Goal: Task Accomplishment & Management: Complete application form

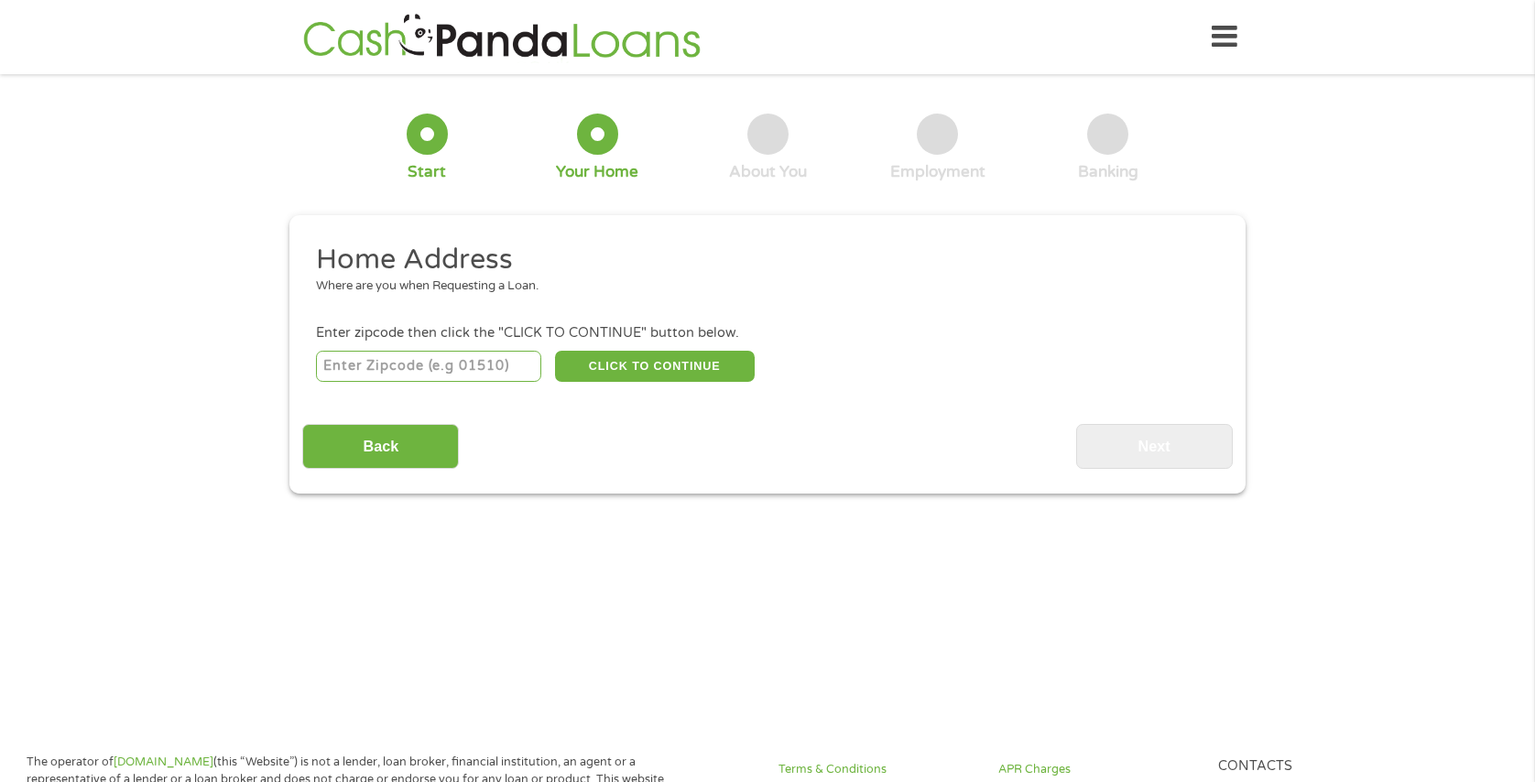
click at [414, 366] on input "number" at bounding box center [429, 366] width 226 height 31
type input "32218"
click at [693, 371] on button "CLICK TO CONTINUE" at bounding box center [655, 366] width 200 height 31
type input "32218"
type input "[GEOGRAPHIC_DATA]"
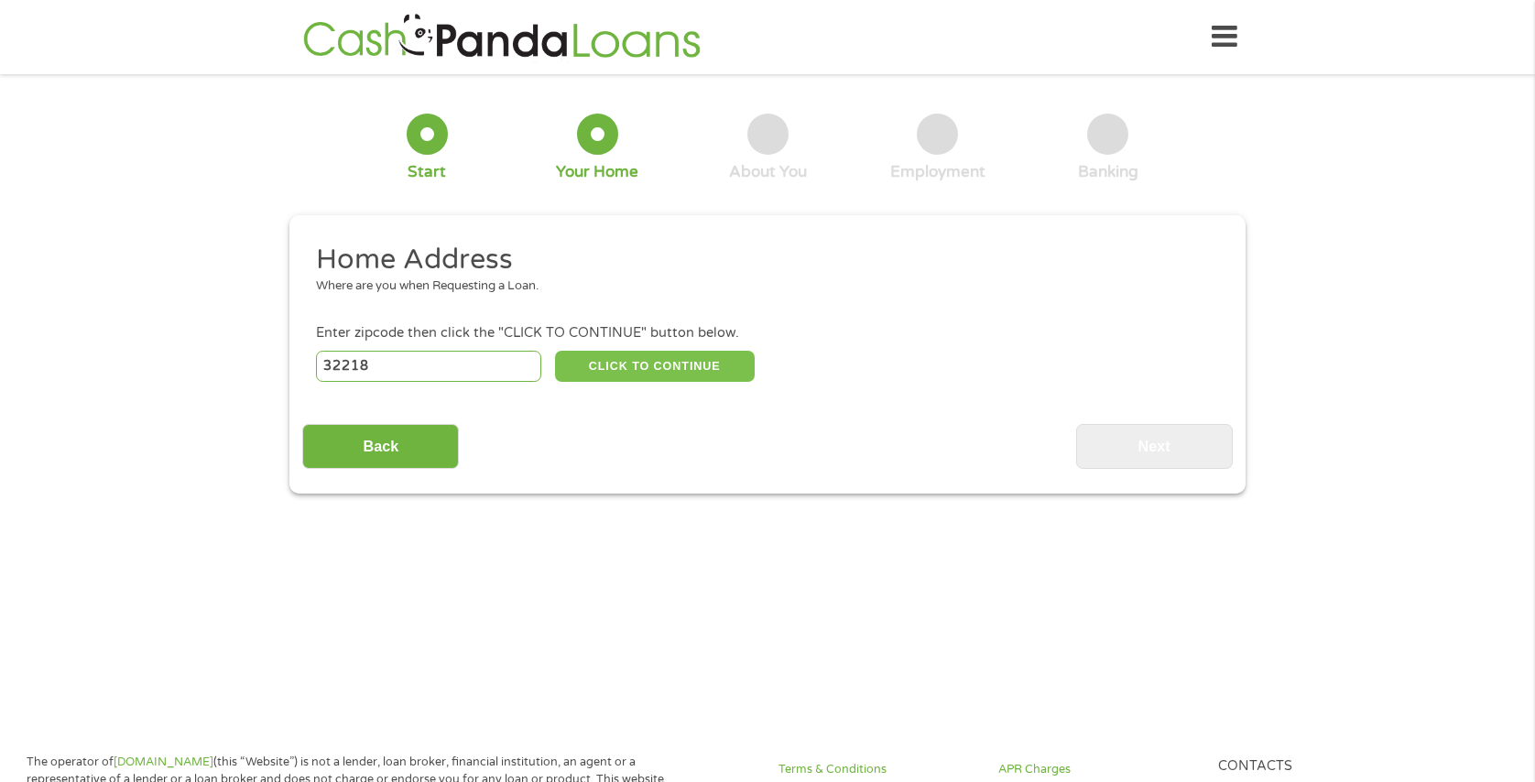
select select "[US_STATE]"
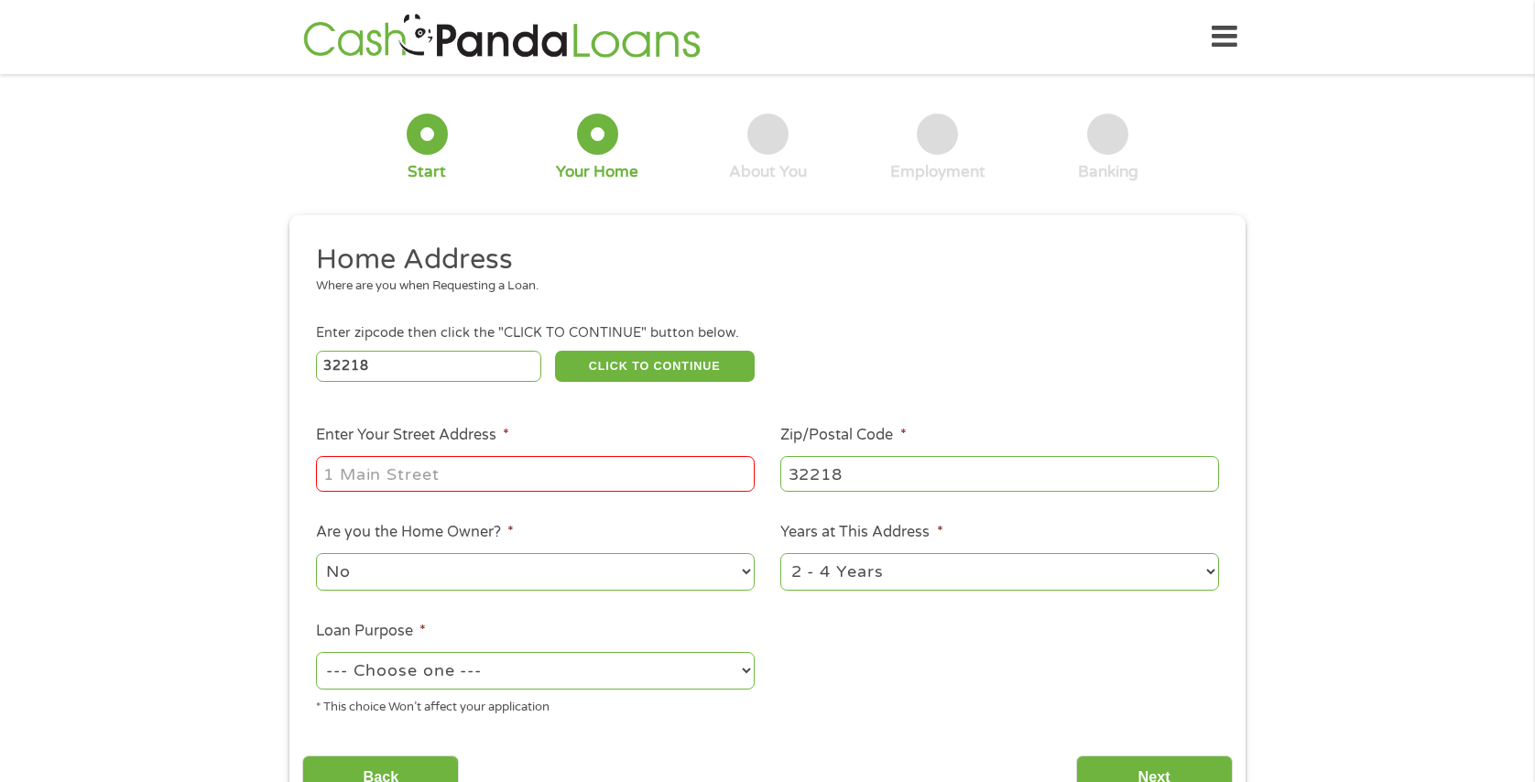
click at [447, 471] on input "Enter Your Street Address *" at bounding box center [535, 473] width 439 height 35
type input "[STREET_ADDRESS]"
click at [744, 573] on select "No Yes" at bounding box center [535, 572] width 439 height 38
select select "yes"
click at [316, 553] on select "No Yes" at bounding box center [535, 572] width 439 height 38
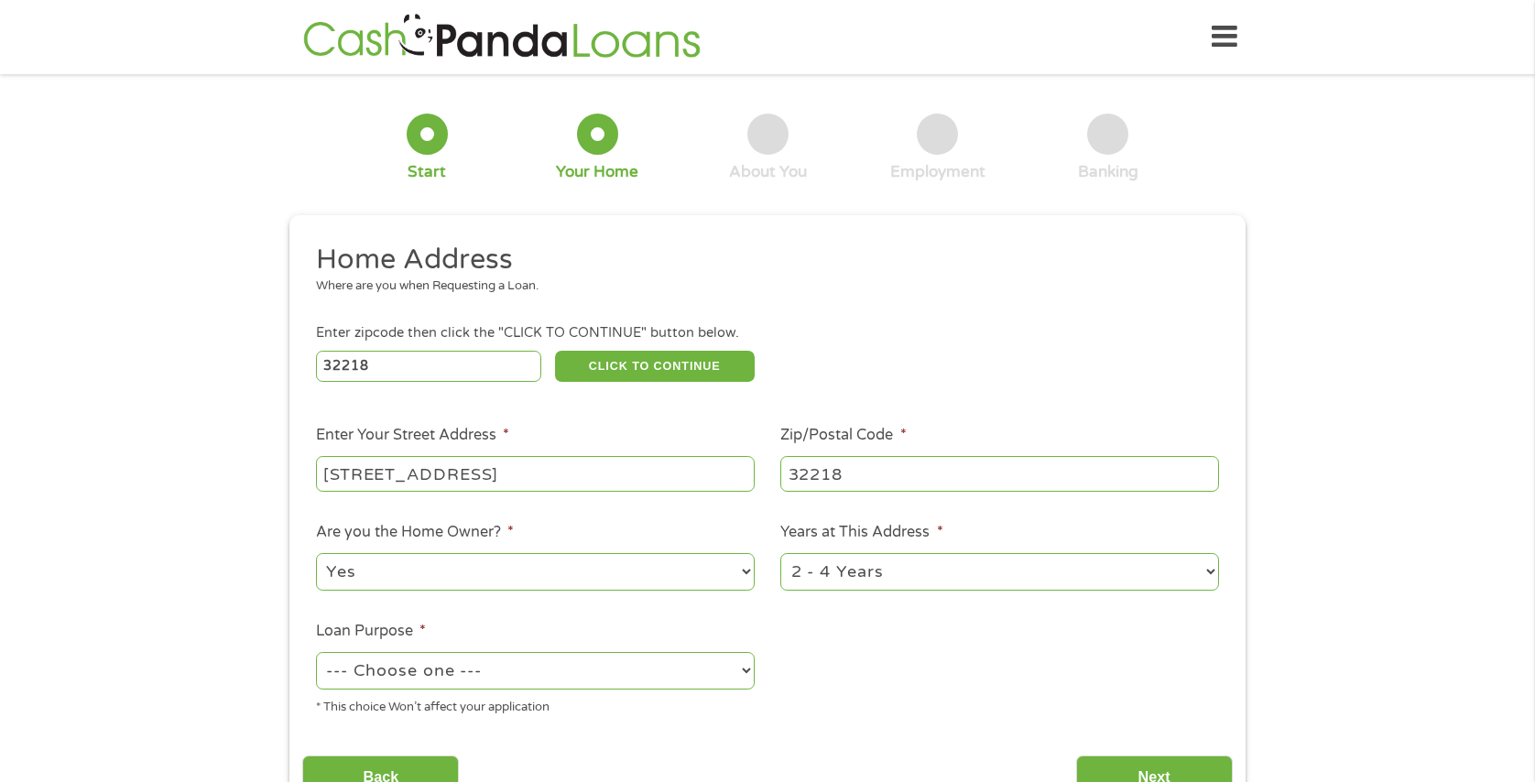
click at [1216, 565] on select "1 Year or less 1 - 2 Years 2 - 4 Years Over 4 Years" at bounding box center [999, 572] width 439 height 38
select select "60months"
click at [780, 553] on select "1 Year or less 1 - 2 Years 2 - 4 Years Over 4 Years" at bounding box center [999, 572] width 439 height 38
click at [744, 667] on select "--- Choose one --- Pay Bills Debt Consolidation Home Improvement Major Purchase…" at bounding box center [535, 671] width 439 height 38
select select "shorttermcash"
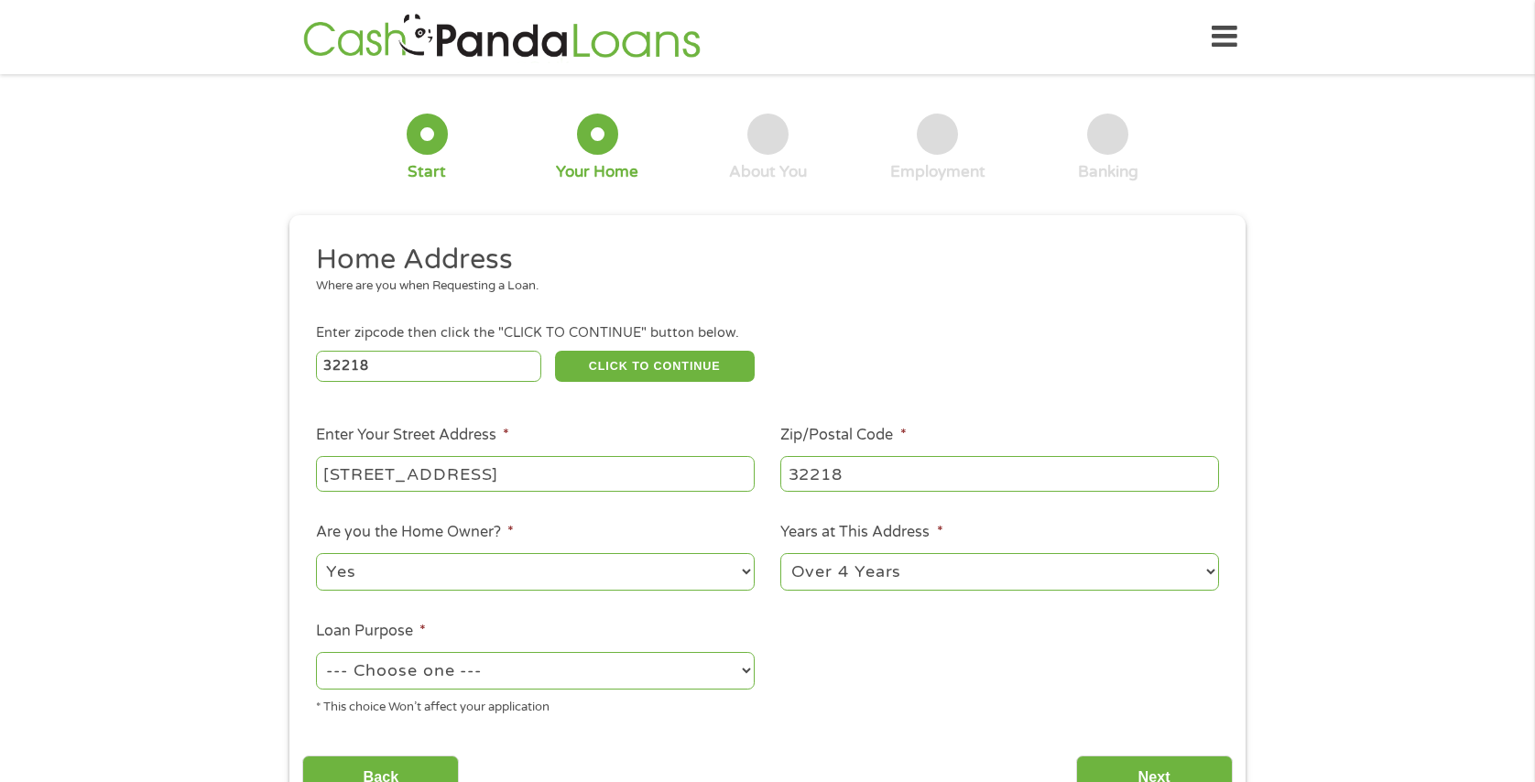
click at [316, 652] on select "--- Choose one --- Pay Bills Debt Consolidation Home Improvement Major Purchase…" at bounding box center [535, 671] width 439 height 38
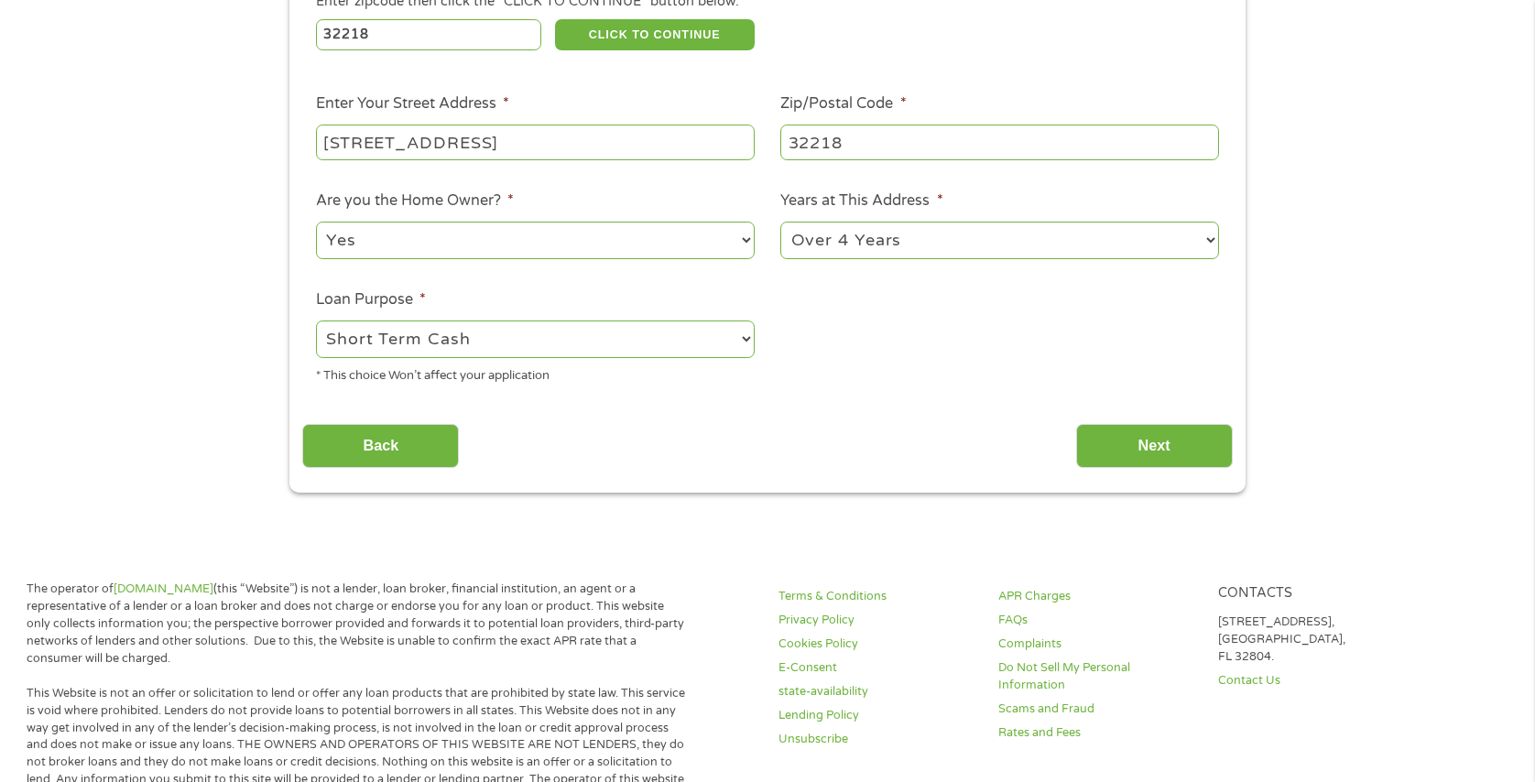
scroll to position [357, 0]
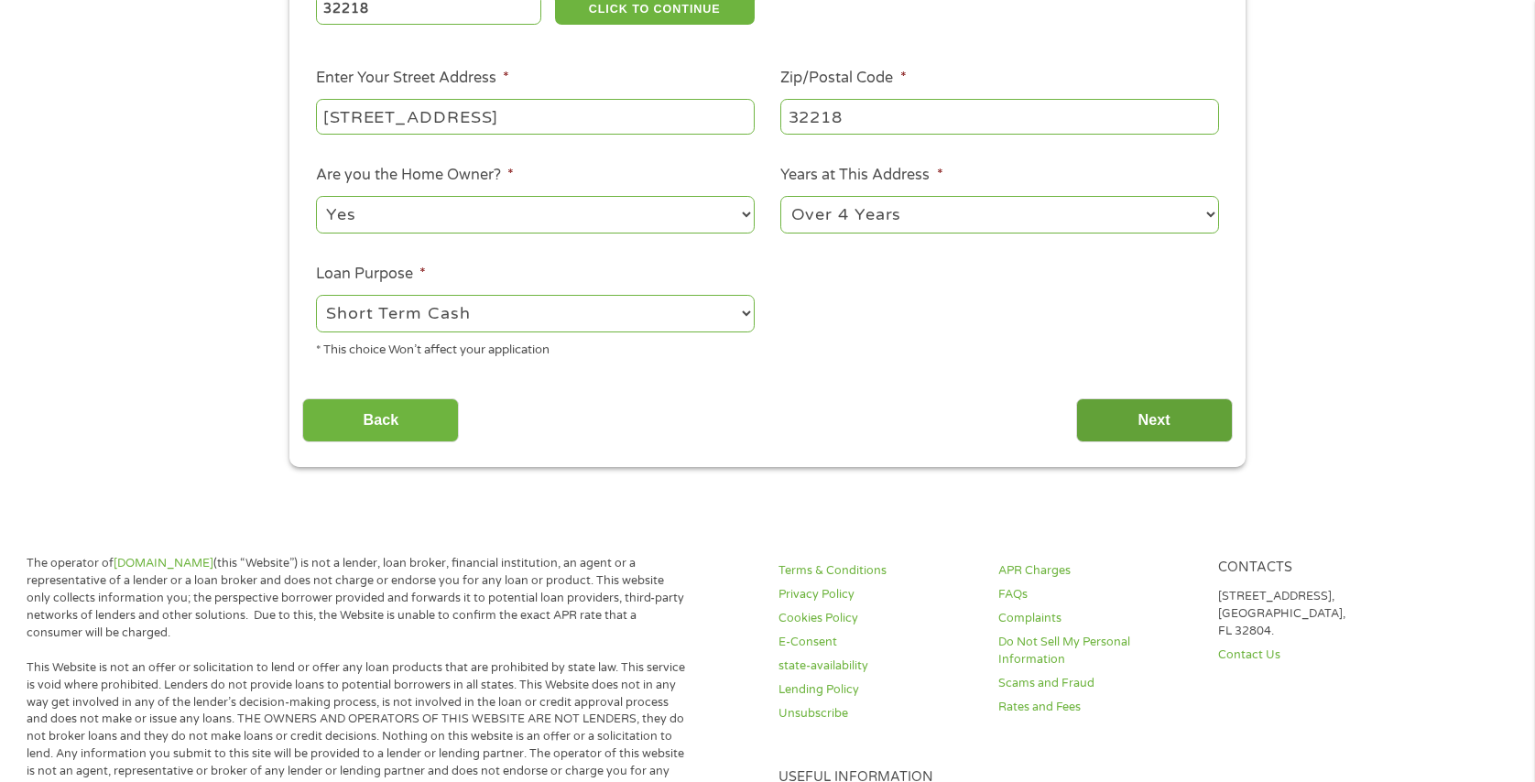
click at [1148, 428] on input "Next" at bounding box center [1154, 420] width 157 height 45
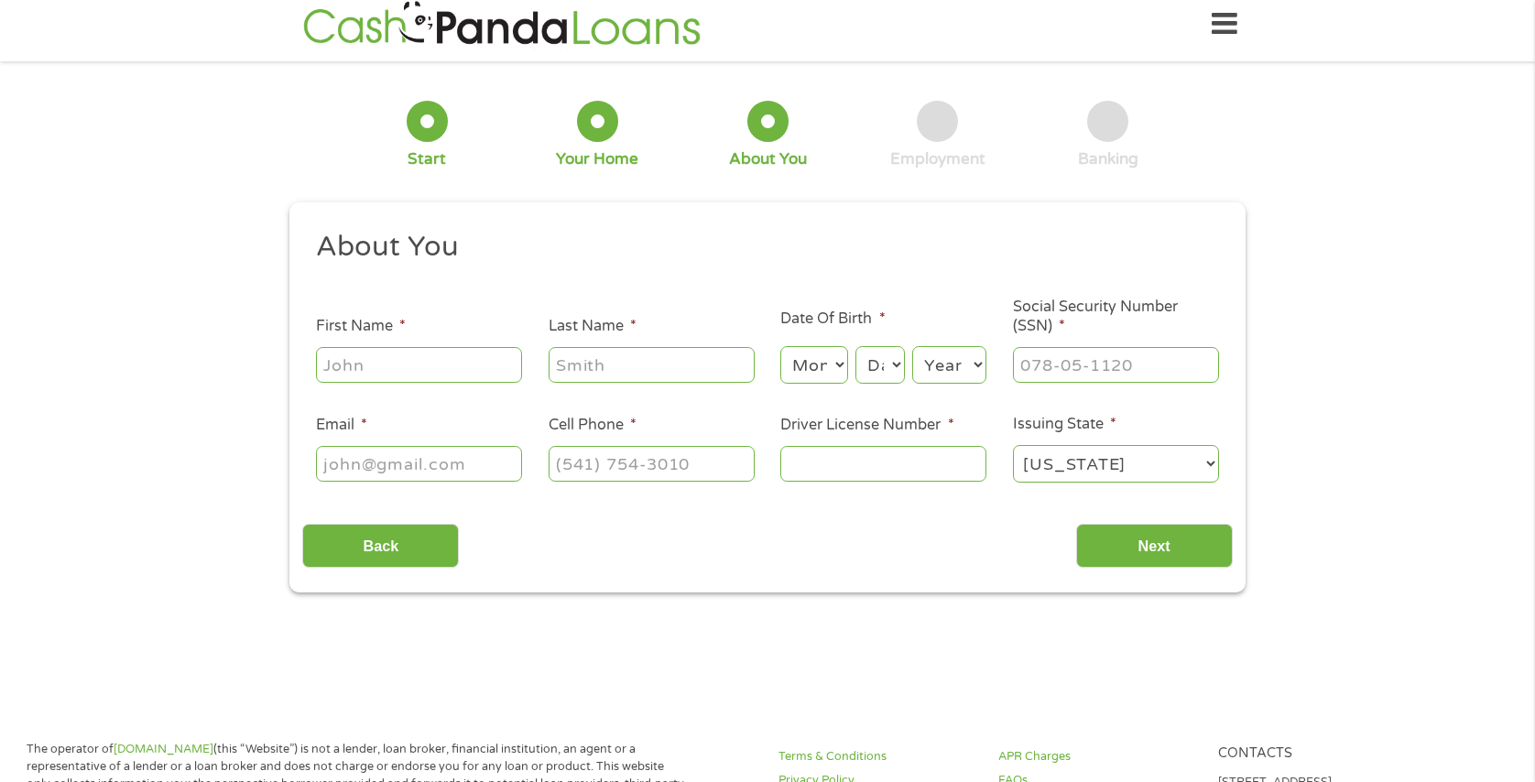
scroll to position [0, 0]
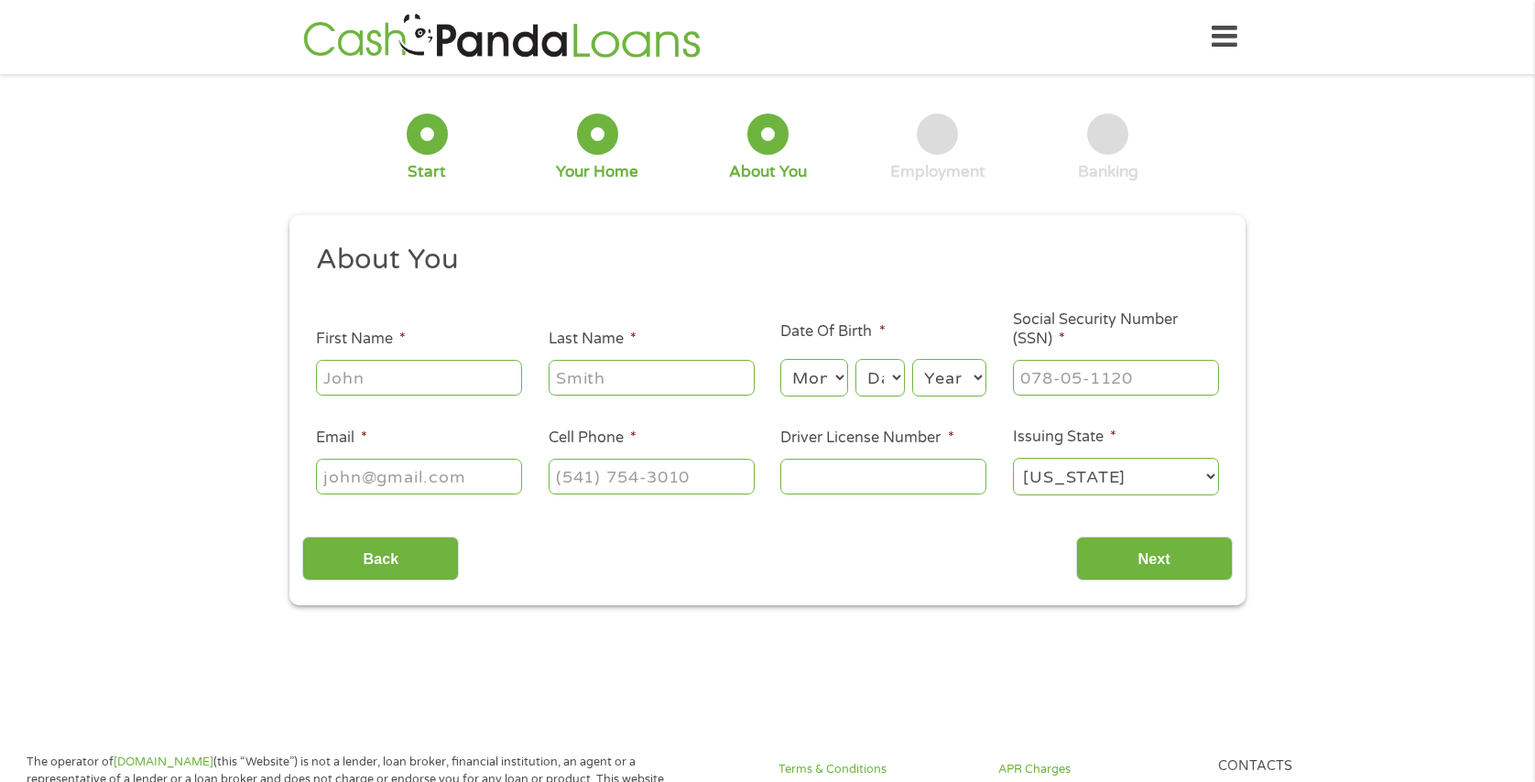
click at [435, 382] on input "First Name *" at bounding box center [419, 377] width 206 height 35
type input "Quilnetta"
click at [581, 387] on input "Last Name *" at bounding box center [652, 377] width 206 height 35
type input "West"
click at [831, 372] on select "Month 1 2 3 4 5 6 7 8 9 10 11 12" at bounding box center [813, 378] width 67 height 38
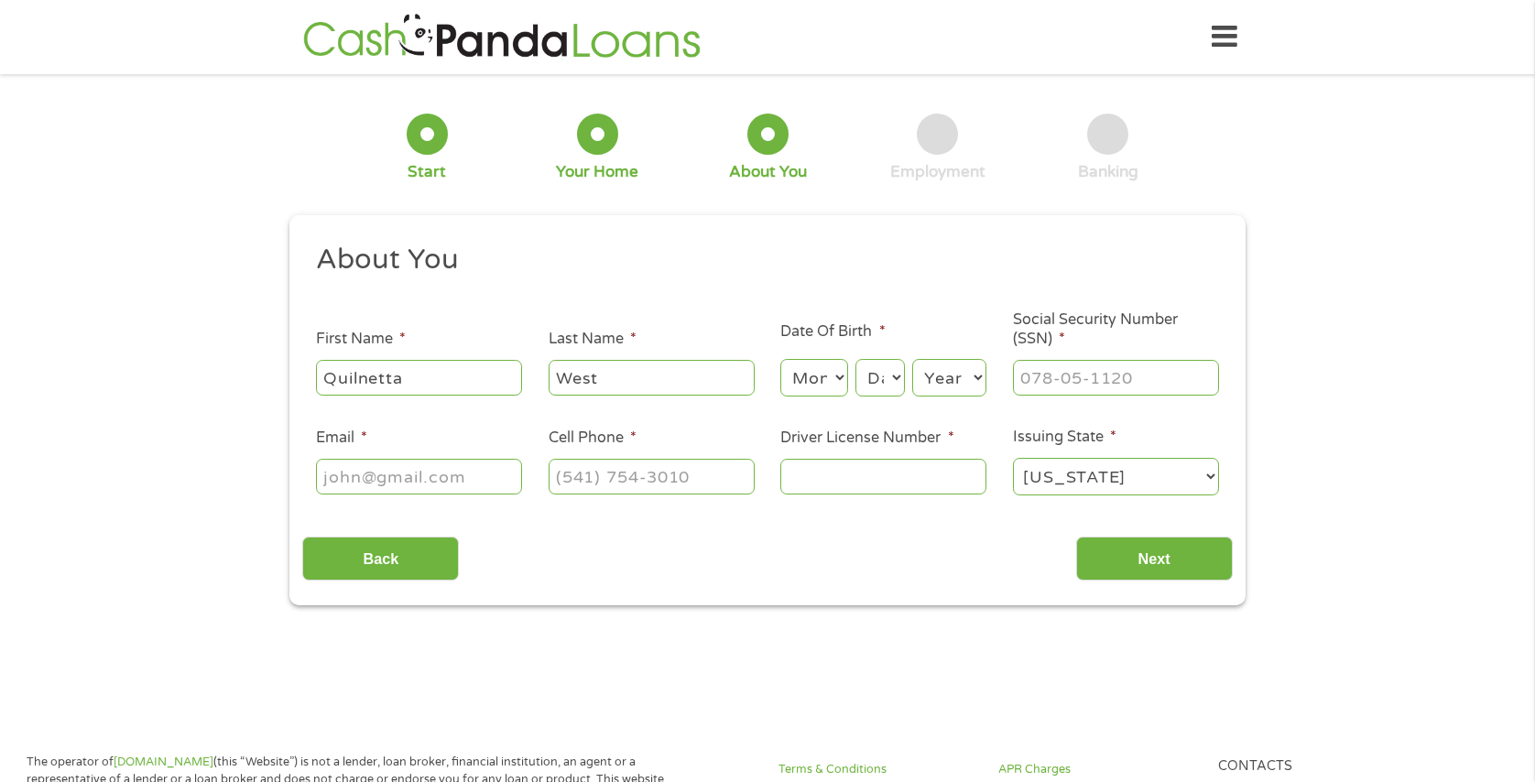
select select "1"
click at [780, 359] on select "Month 1 2 3 4 5 6 7 8 9 10 11 12" at bounding box center [813, 378] width 67 height 38
click at [907, 365] on div "Month Month 1 2 3 4 5 6 7 8 9 10 11 12 Day Day 1 2 3 4 5 6 7 8 9 10 11 12 13 14…" at bounding box center [883, 375] width 206 height 50
click at [904, 373] on select "Day 1 2 3 4 5 6 7 8 9 10 11 12 13 14 15 16 17 18 19 20 21 22 23 24 25 26 27 28 …" at bounding box center [880, 378] width 49 height 38
select select "31"
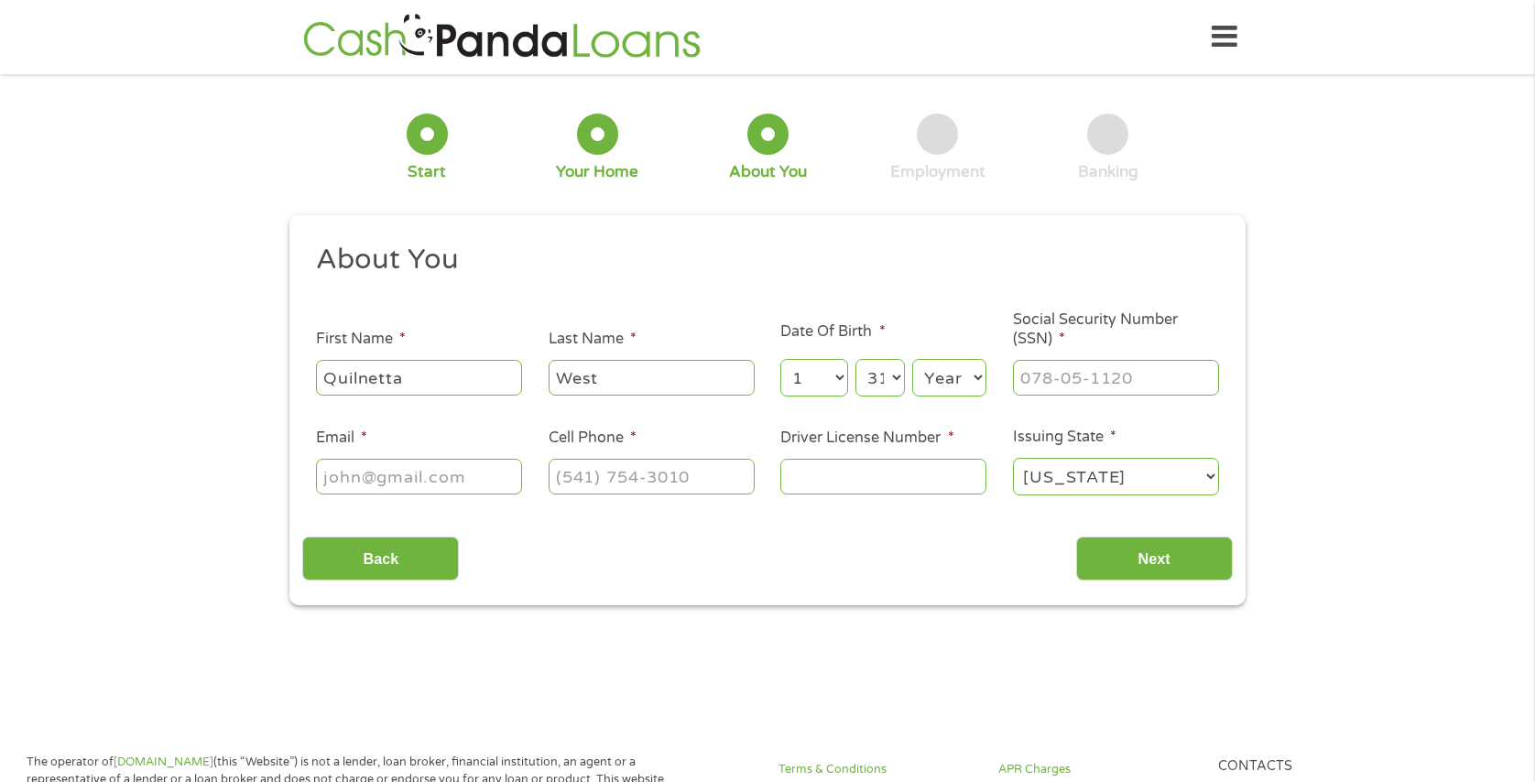
click at [856, 359] on select "Day 1 2 3 4 5 6 7 8 9 10 11 12 13 14 15 16 17 18 19 20 21 22 23 24 25 26 27 28 …" at bounding box center [880, 378] width 49 height 38
click at [972, 376] on select "Year [DATE] 2006 2005 2004 2003 2002 2001 2000 1999 1998 1997 1996 1995 1994 19…" at bounding box center [949, 378] width 74 height 38
select select "1972"
click at [912, 359] on select "Year [DATE] 2006 2005 2004 2003 2002 2001 2000 1999 1998 1997 1996 1995 1994 19…" at bounding box center [949, 378] width 74 height 38
click at [1156, 380] on input "___-__-____" at bounding box center [1116, 377] width 206 height 35
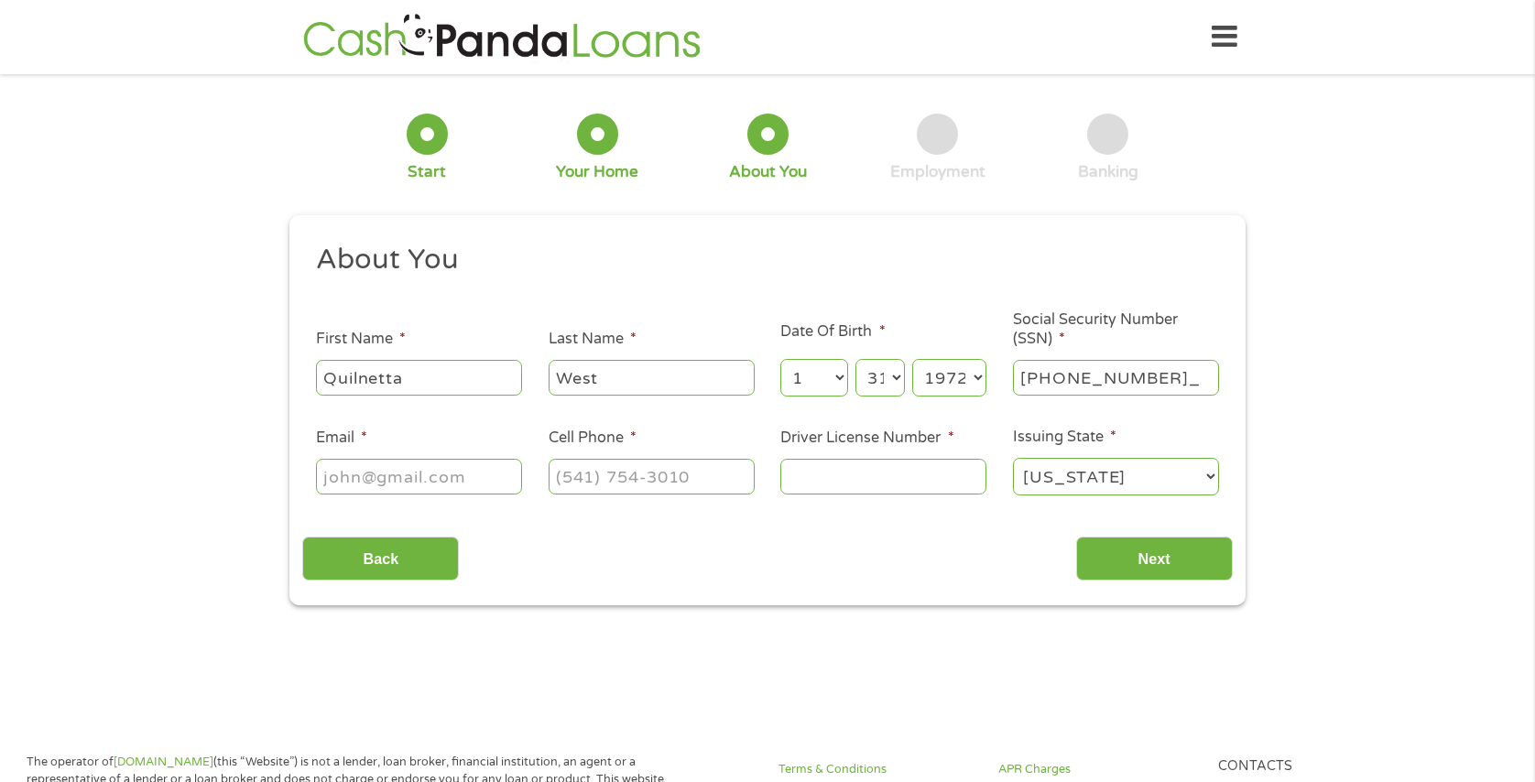
type input "595-22-8447"
click at [472, 480] on input "Email *" at bounding box center [419, 476] width 206 height 35
type input "[EMAIL_ADDRESS][DOMAIN_NAME]"
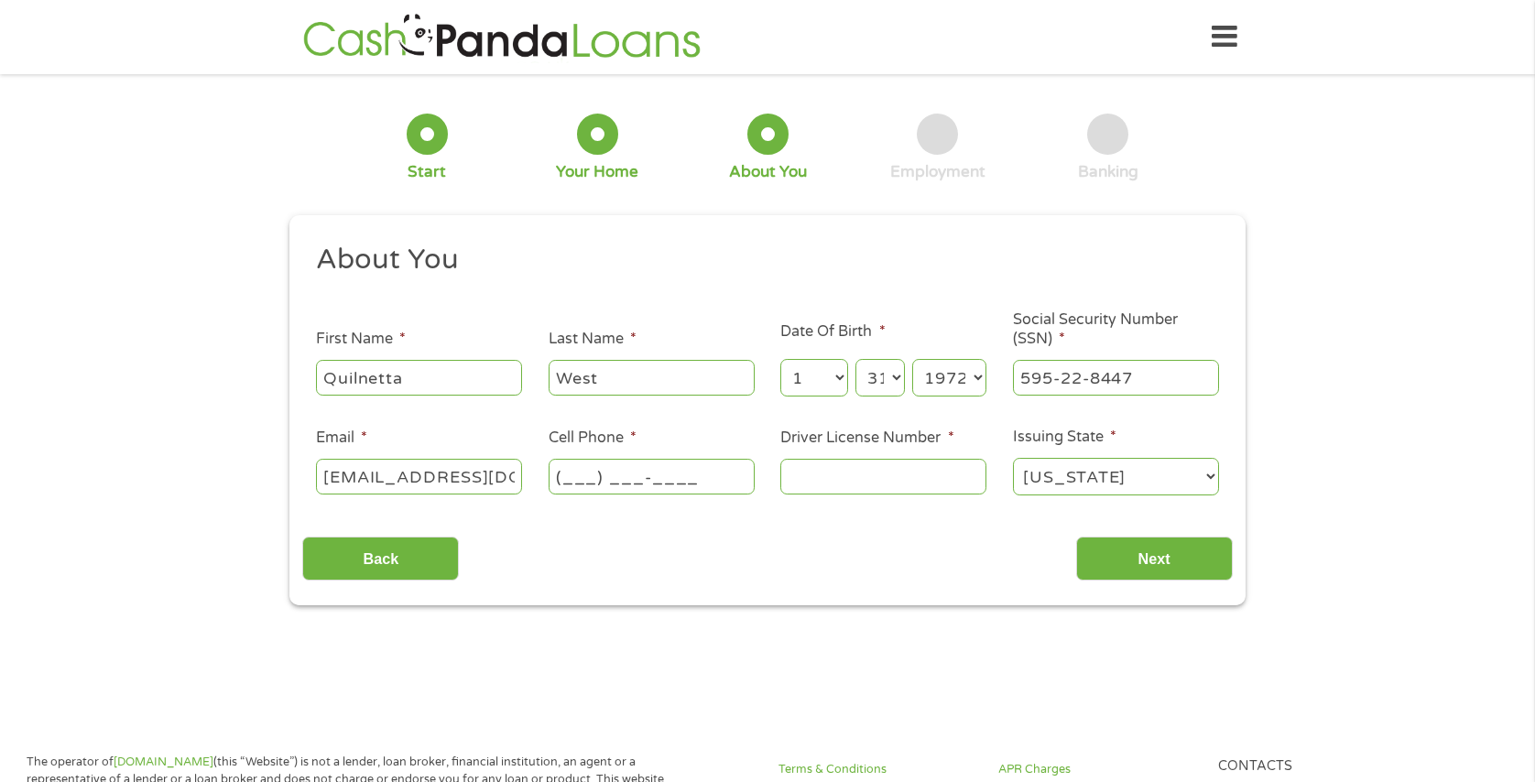
drag, startPoint x: 581, startPoint y: 479, endPoint x: 640, endPoint y: 480, distance: 59.5
click at [585, 479] on input "(___) ___-____" at bounding box center [652, 476] width 206 height 35
type input "[PHONE_NUMBER]"
